Goal: Task Accomplishment & Management: Complete application form

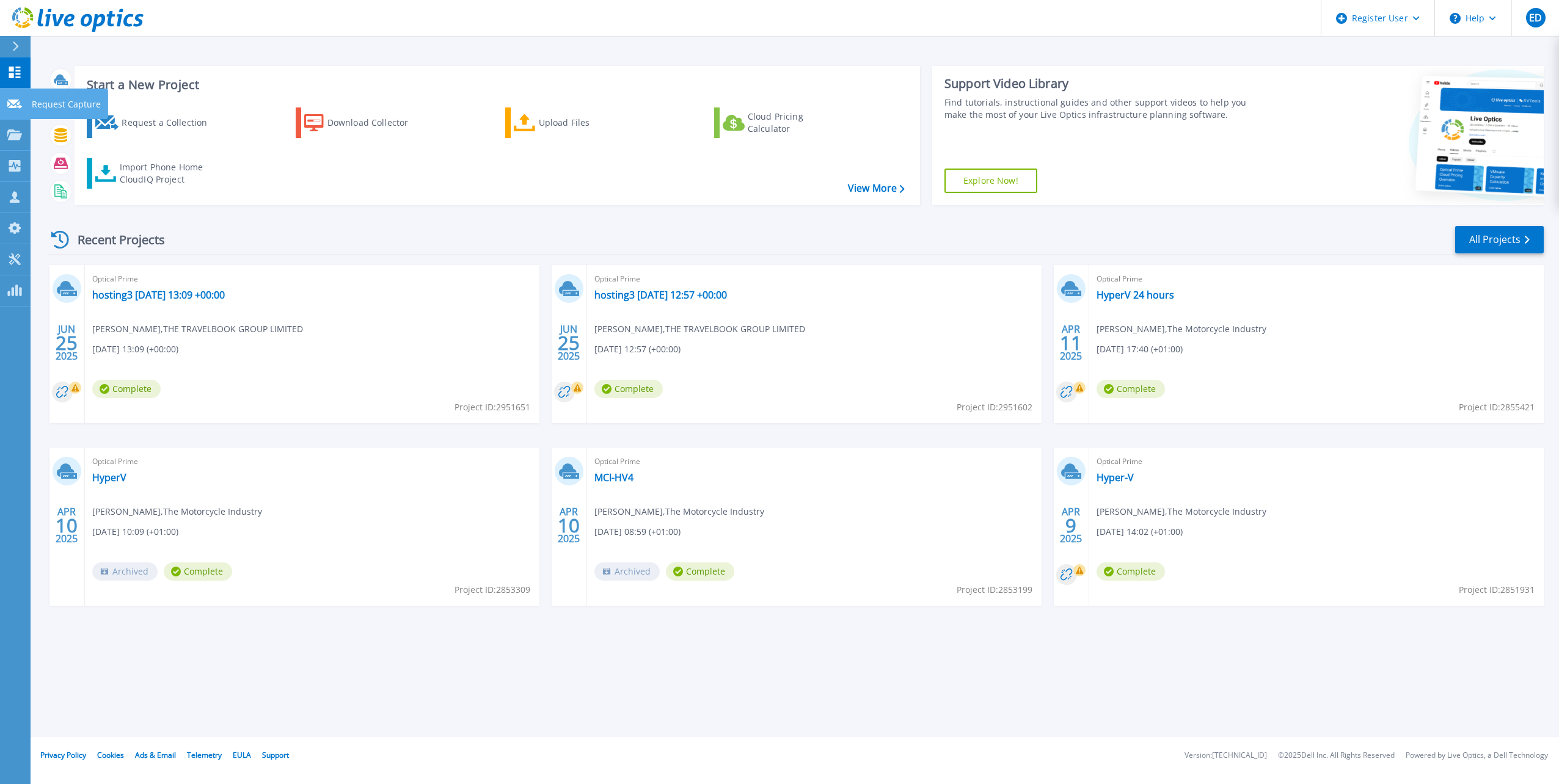
click at [50, 102] on p "Request Capture" at bounding box center [67, 104] width 69 height 32
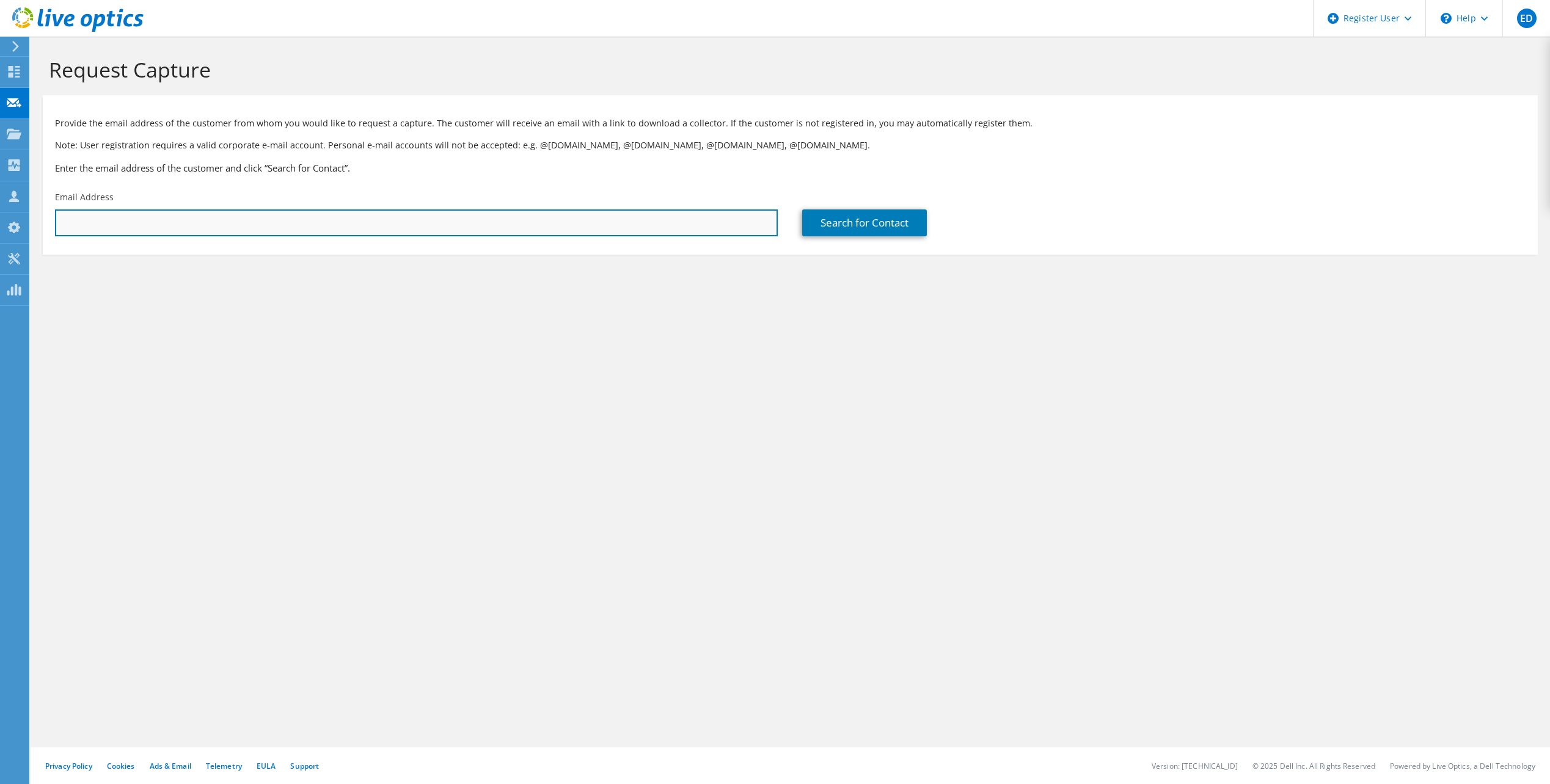
click at [454, 223] on input "text" at bounding box center [416, 223] width 723 height 27
paste input "[PERSON_NAME][EMAIL_ADDRESS][DOMAIN_NAME]"
type input "[PERSON_NAME][EMAIL_ADDRESS][DOMAIN_NAME]"
click at [472, 321] on div "Request Capture Provide the email address of the customer from whom you would l…" at bounding box center [790, 410] width 1520 height 747
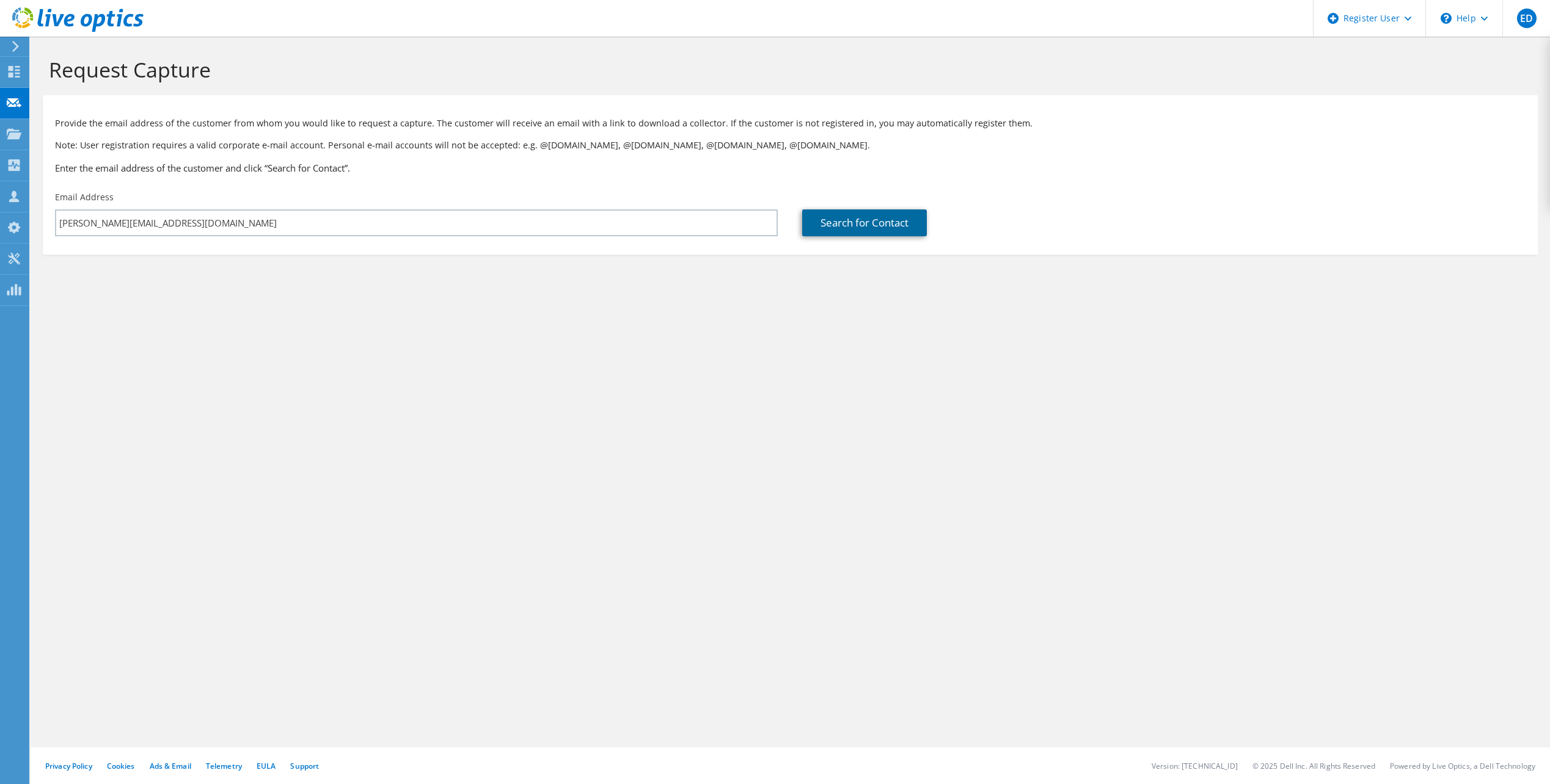
click at [841, 226] on link "Search for Contact" at bounding box center [864, 223] width 125 height 27
type input "ALIANZA UK TECHNOLOGIES LIMITED"
type input "[PERSON_NAME]"
type input "[GEOGRAPHIC_DATA]"
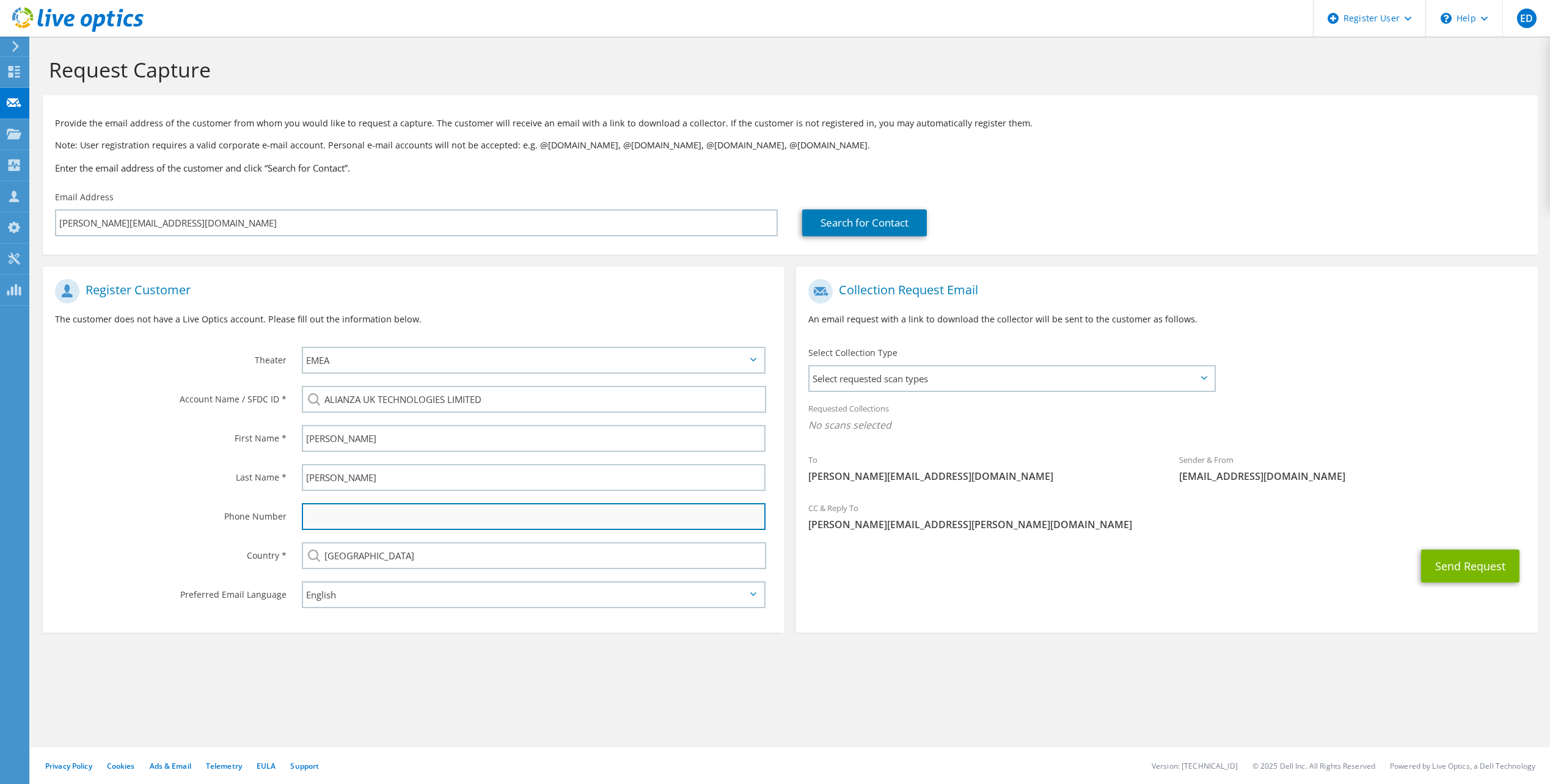
click at [381, 512] on input "text" at bounding box center [534, 516] width 464 height 27
click at [1093, 563] on div "Send Request" at bounding box center [1167, 566] width 741 height 45
click at [478, 500] on div at bounding box center [536, 516] width 494 height 39
click at [483, 507] on input "text" at bounding box center [534, 516] width 464 height 27
paste input "7811 230893"
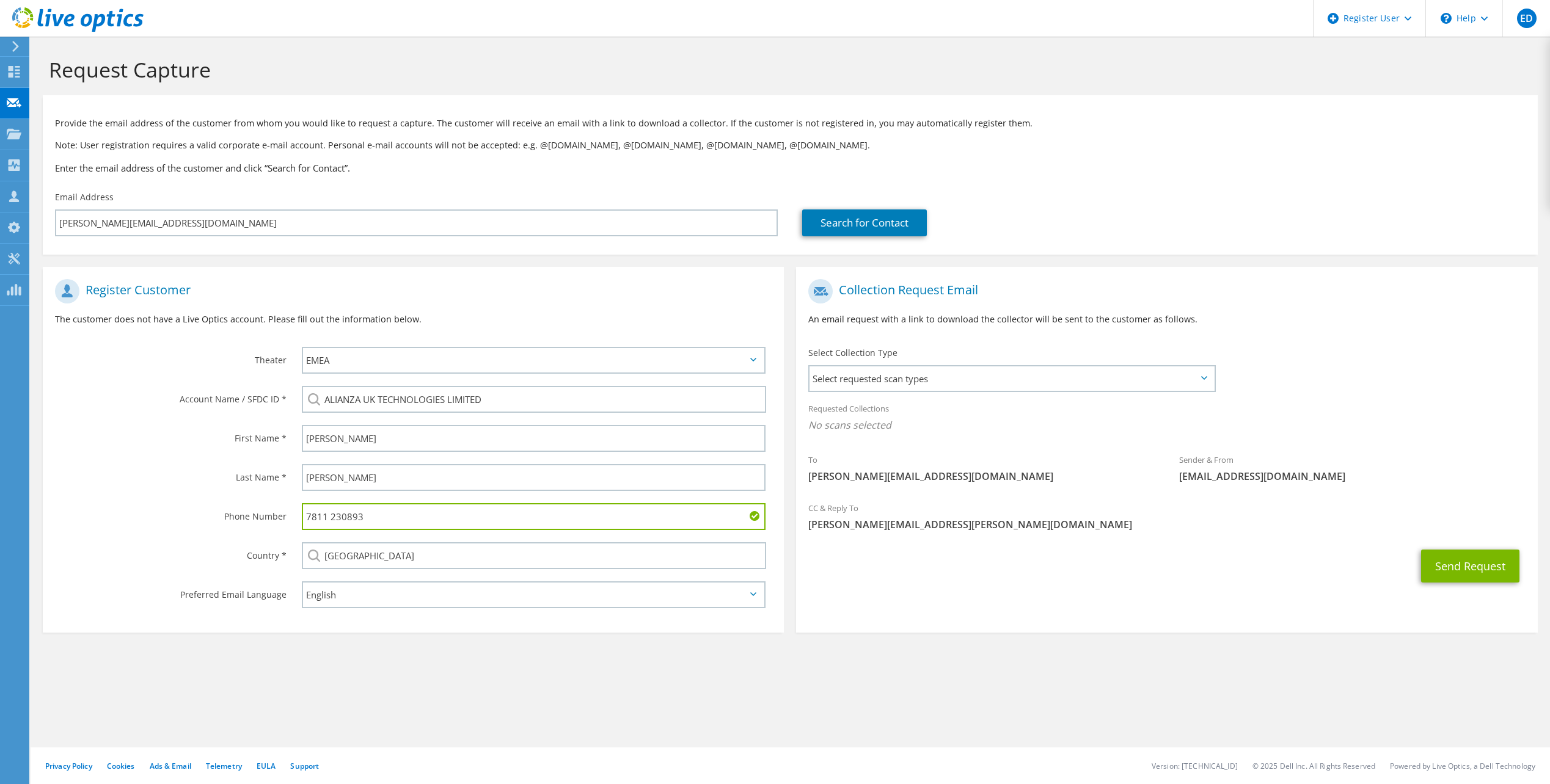
click at [331, 522] on input "7811 230893" at bounding box center [534, 516] width 464 height 27
click at [308, 518] on input "7811230893" at bounding box center [534, 516] width 464 height 27
type input "07811230893"
click at [1058, 442] on div "Requested Collections No scans selected" at bounding box center [1167, 421] width 741 height 52
click at [1468, 576] on button "Send Request" at bounding box center [1470, 566] width 99 height 33
